Goal: Task Accomplishment & Management: Use online tool/utility

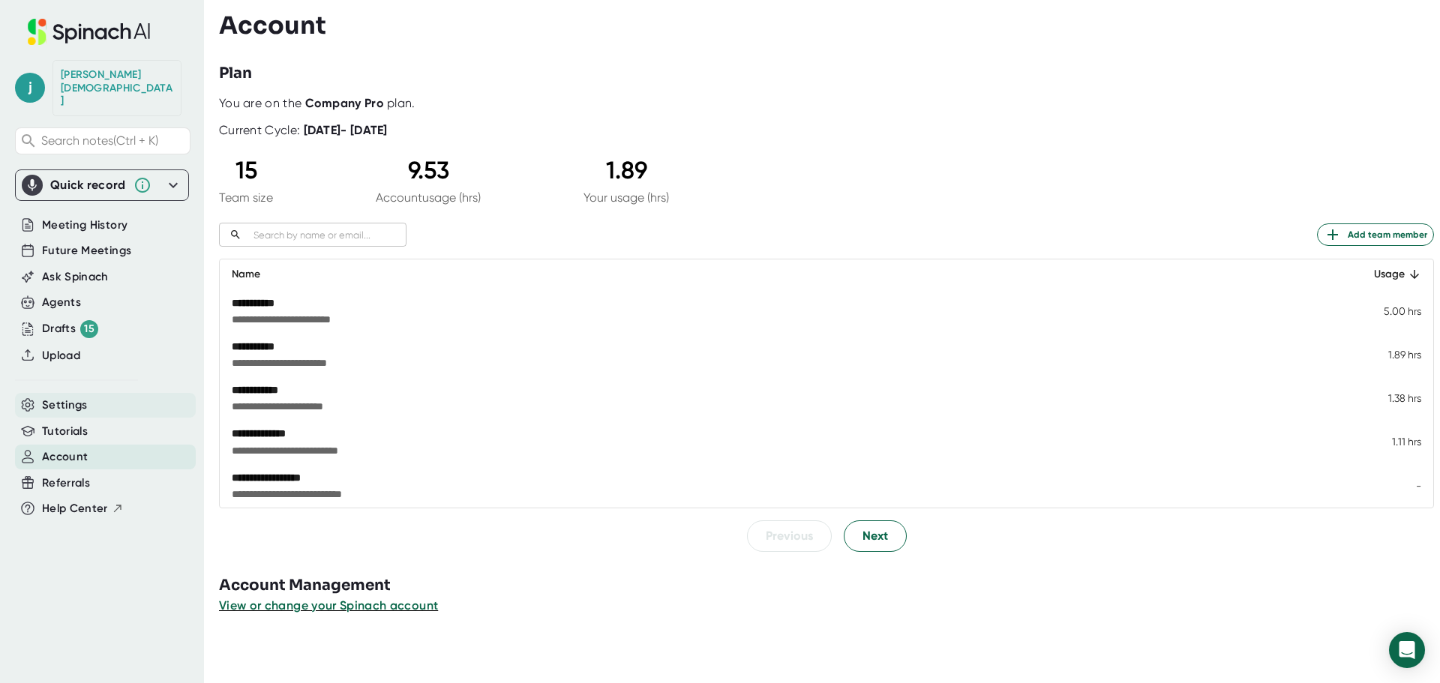
click at [85, 397] on span "Settings" at bounding box center [65, 405] width 46 height 17
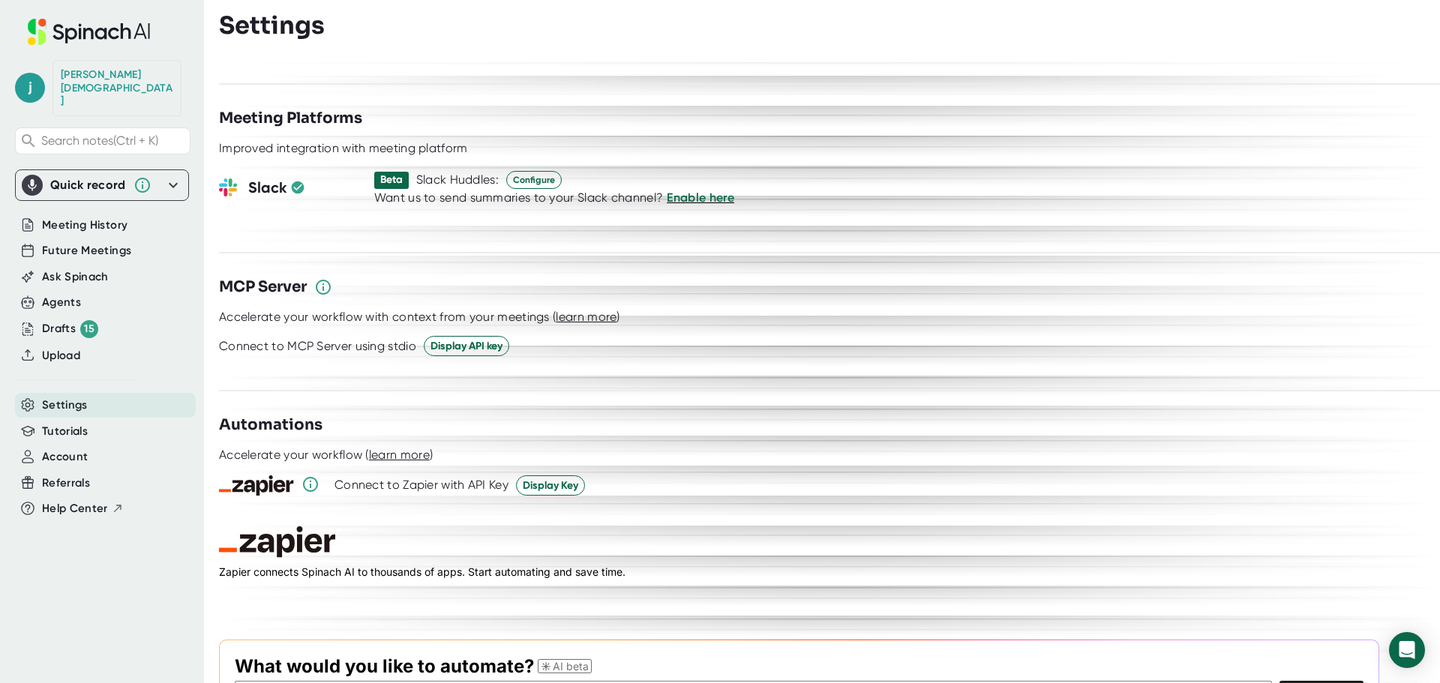
scroll to position [2035, 0]
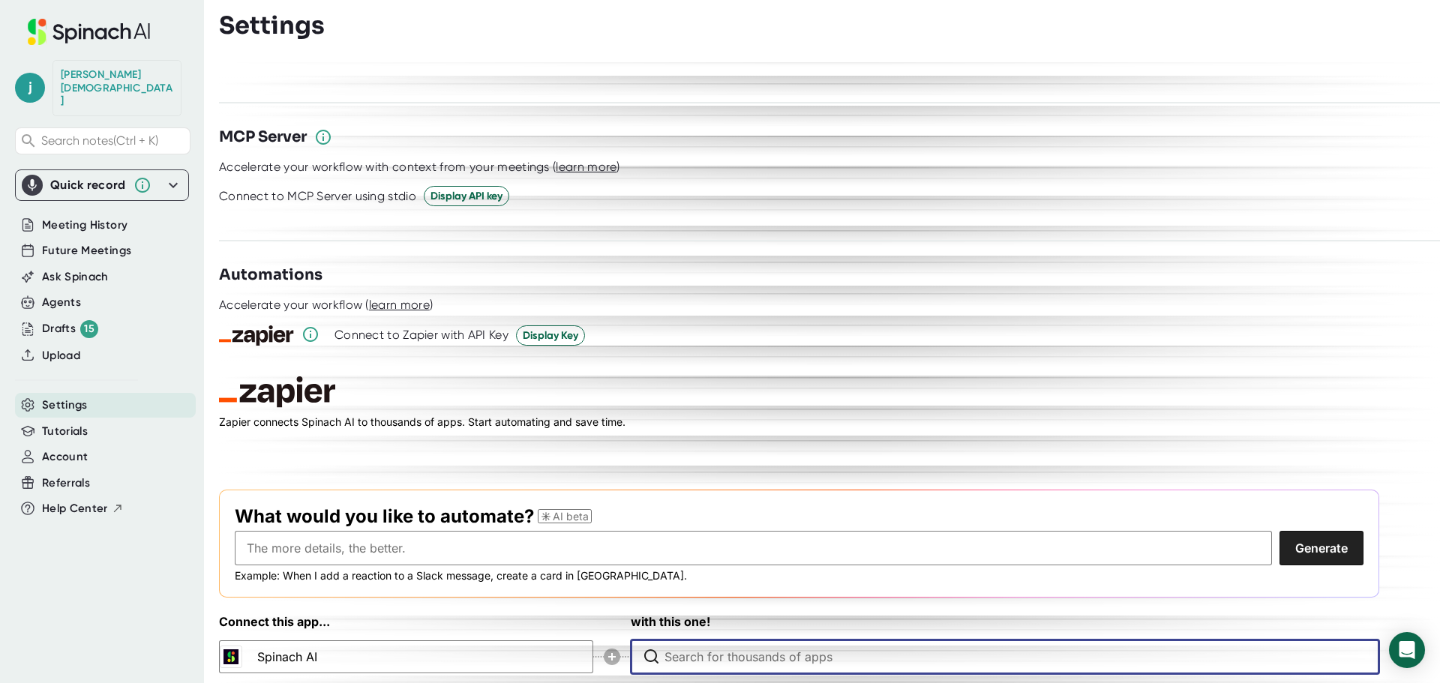
click at [677, 641] on input "Type to search for an app to connect" at bounding box center [1009, 657] width 689 height 33
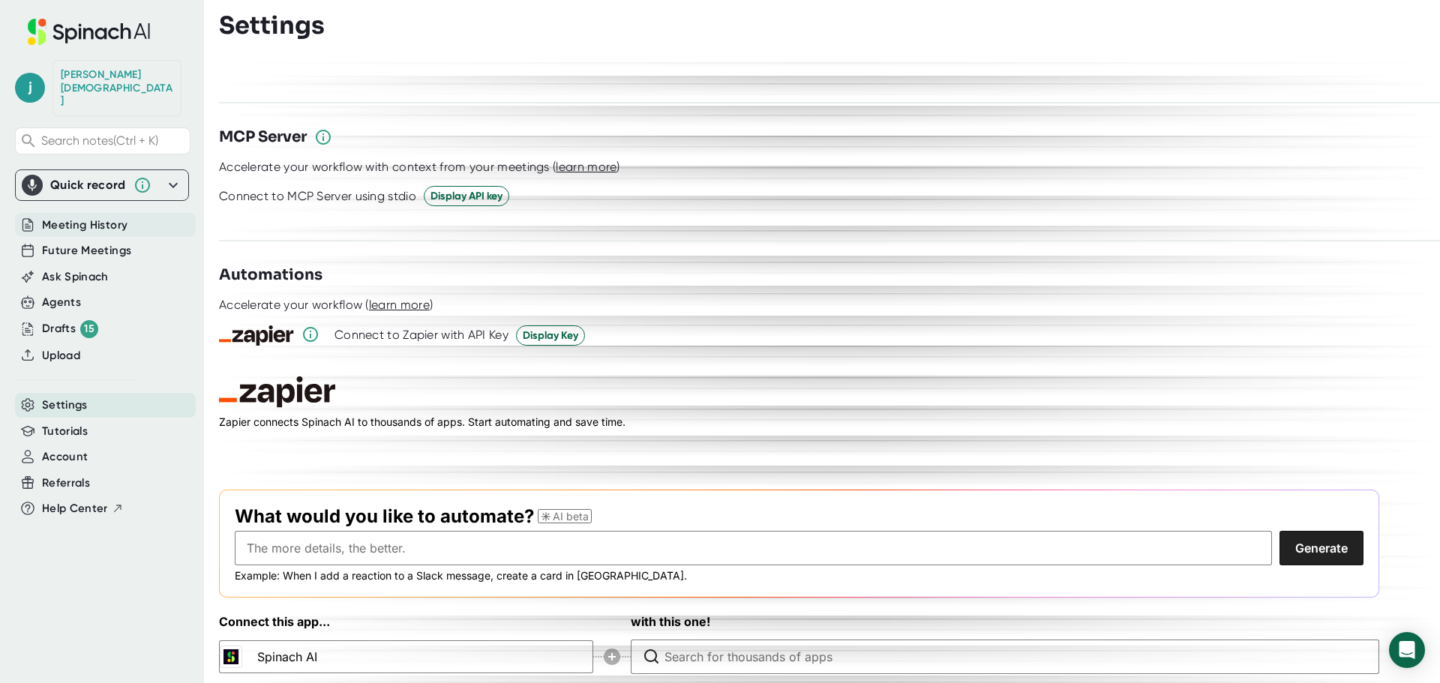
click at [98, 217] on span "Meeting History" at bounding box center [85, 225] width 86 height 17
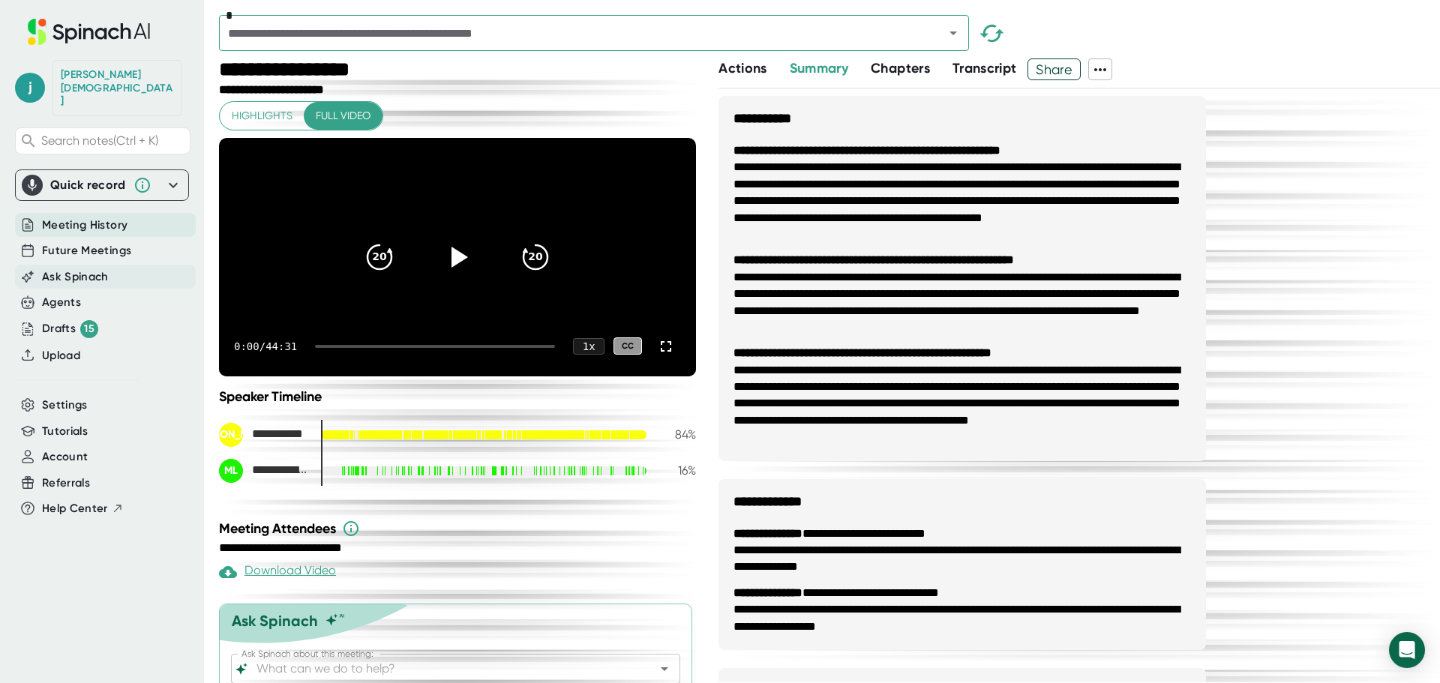
click at [95, 269] on span "Ask Spinach" at bounding box center [75, 277] width 67 height 17
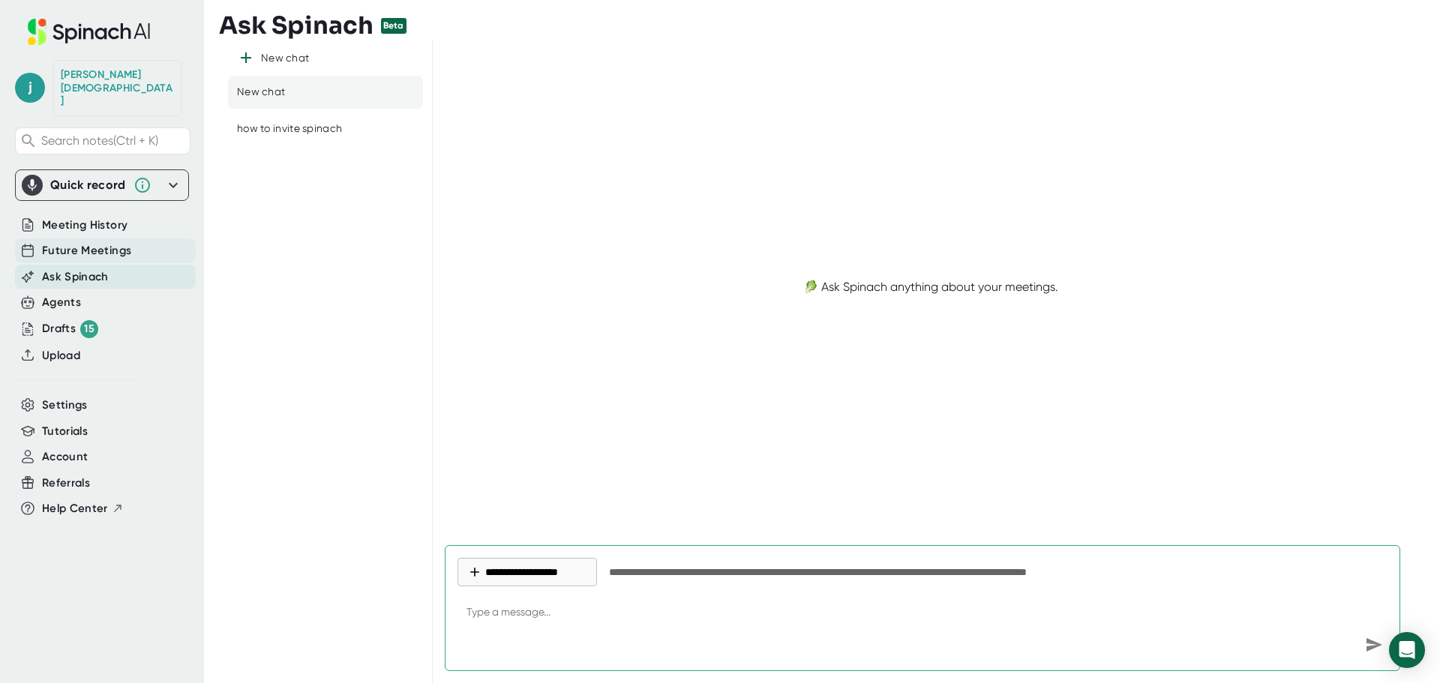
type textarea "x"
click at [94, 239] on div "Future Meetings" at bounding box center [105, 251] width 181 height 25
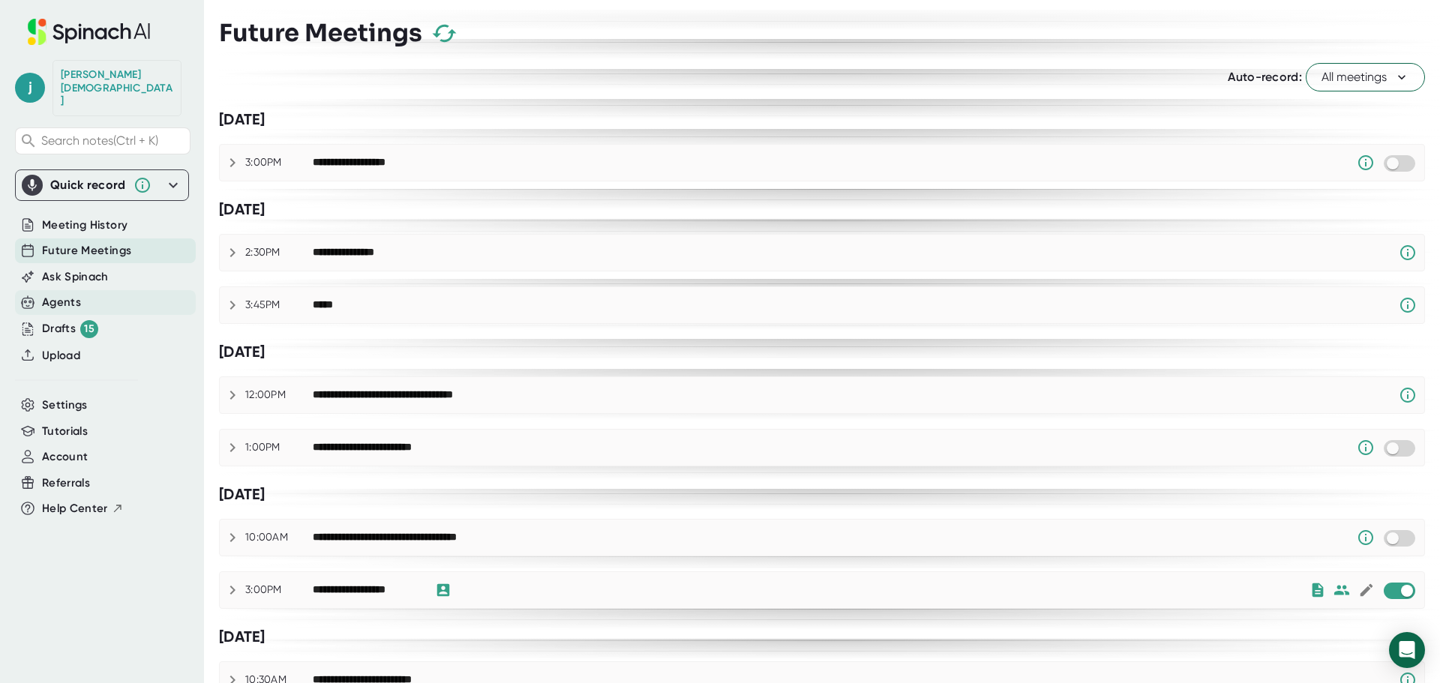
click at [100, 290] on div "Agents" at bounding box center [105, 302] width 181 height 25
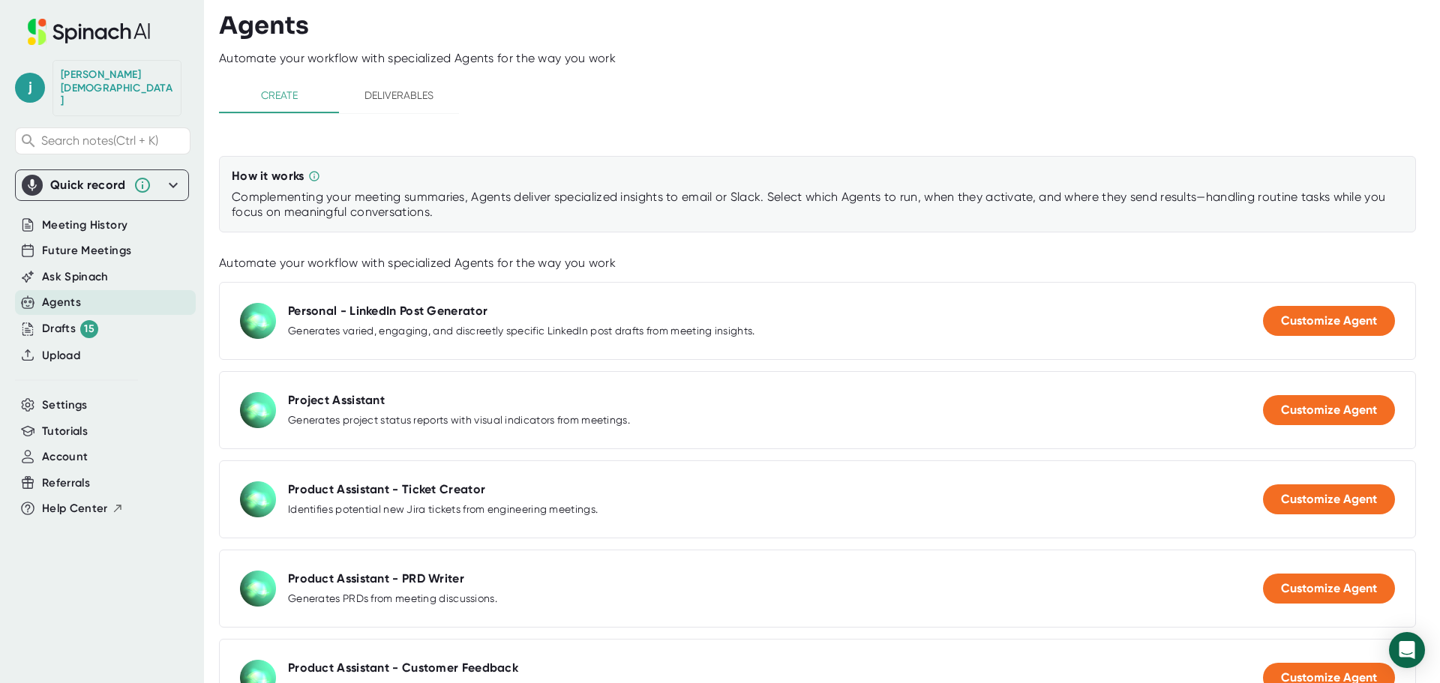
click at [377, 114] on div "Create Deliverables" at bounding box center [339, 95] width 240 height 37
click at [373, 100] on span "Deliverables" at bounding box center [399, 95] width 102 height 19
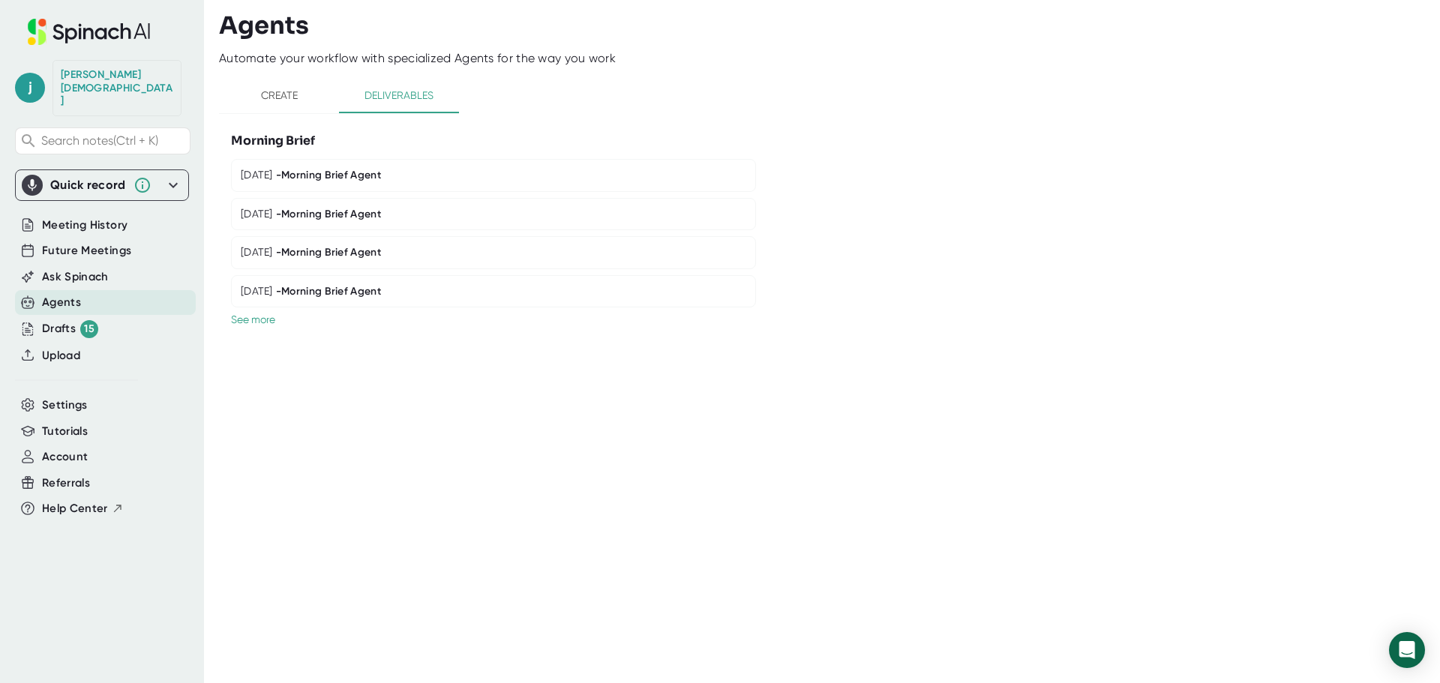
click at [311, 337] on div at bounding box center [493, 348] width 525 height 45
drag, startPoint x: 437, startPoint y: 523, endPoint x: 417, endPoint y: 422, distance: 103.1
click at [437, 523] on div "Agents Automate your workflow with specialized Agents for the way you work Crea…" at bounding box center [829, 341] width 1221 height 683
